Goal: Information Seeking & Learning: Check status

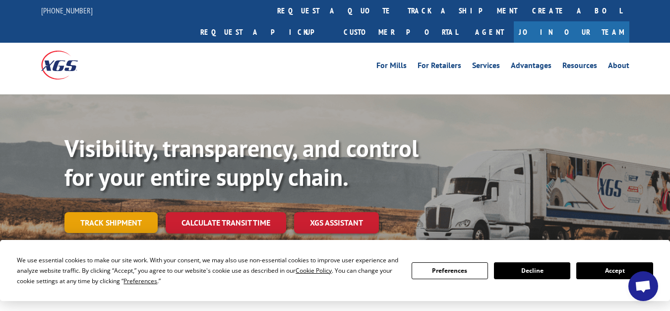
click at [144, 212] on link "Track shipment" at bounding box center [110, 222] width 93 height 21
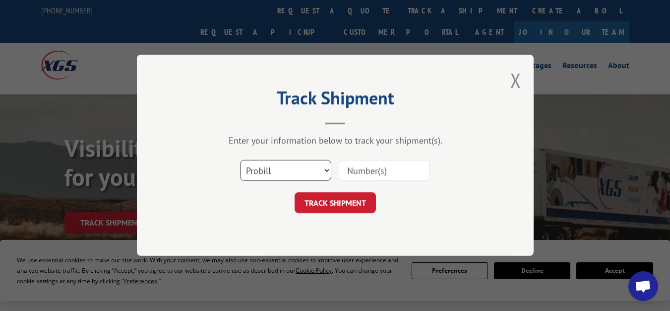
drag, startPoint x: 268, startPoint y: 165, endPoint x: 267, endPoint y: 180, distance: 15.0
click at [268, 166] on select "Select category... Probill BOL PO" at bounding box center [285, 170] width 91 height 21
select select "bol"
click at [240, 160] on select "Select category... Probill BOL PO" at bounding box center [285, 170] width 91 height 21
paste input "5999439"
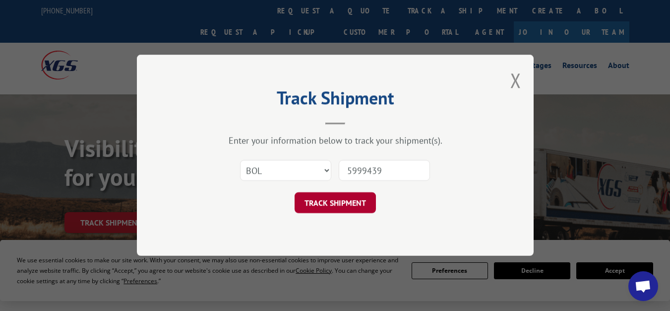
type input "5999439"
click at [364, 202] on button "TRACK SHIPMENT" at bounding box center [335, 202] width 81 height 21
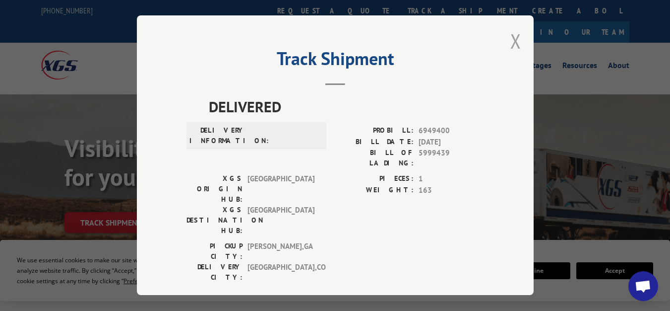
click at [511, 41] on button "Close modal" at bounding box center [516, 41] width 11 height 26
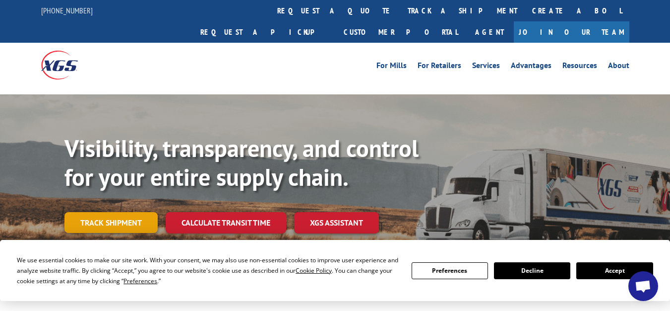
click at [133, 212] on link "Track shipment" at bounding box center [110, 222] width 93 height 21
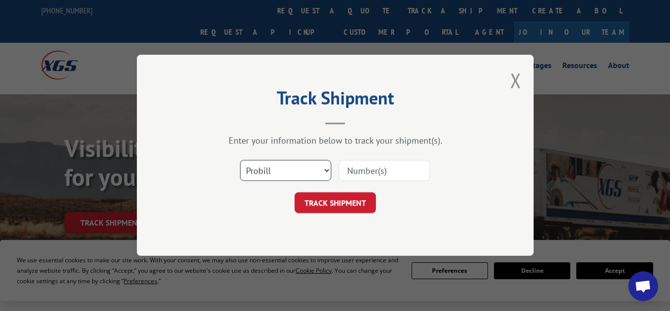
click at [272, 173] on select "Select category... Probill BOL PO" at bounding box center [285, 170] width 91 height 21
select select "bol"
click at [240, 160] on select "Select category... Probill BOL PO" at bounding box center [285, 170] width 91 height 21
